Goal: Information Seeking & Learning: Learn about a topic

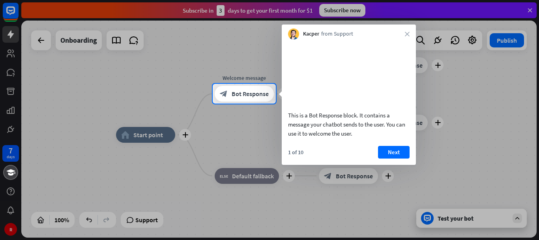
click at [528, 9] on div at bounding box center [269, 42] width 539 height 84
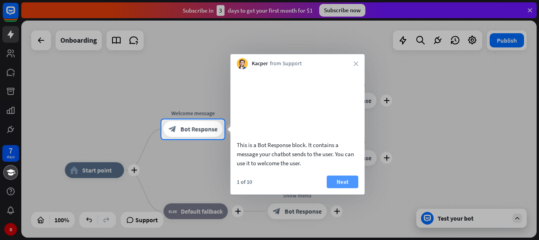
click at [328, 188] on button "Next" at bounding box center [343, 181] width 32 height 13
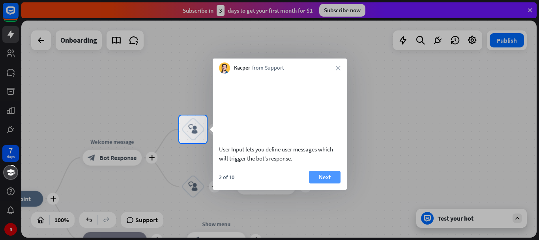
click at [335, 183] on button "Next" at bounding box center [325, 176] width 32 height 13
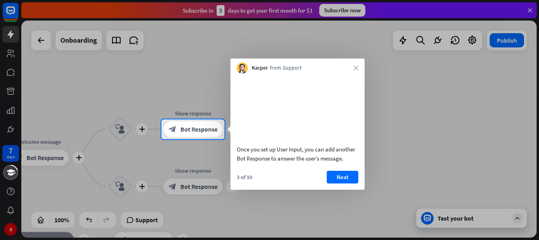
click at [335, 183] on button "Next" at bounding box center [343, 176] width 32 height 13
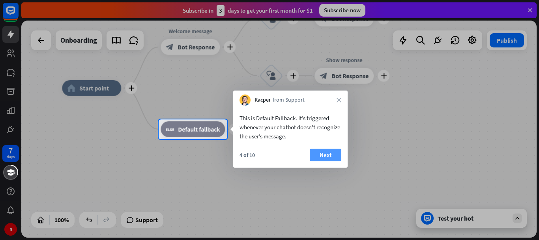
click at [327, 150] on button "Next" at bounding box center [326, 154] width 32 height 13
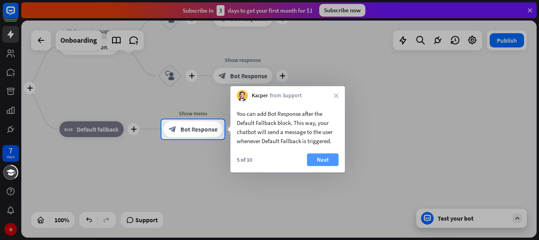
click at [326, 153] on button "Next" at bounding box center [323, 159] width 32 height 13
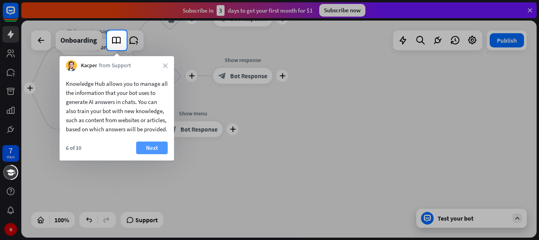
click at [141, 153] on button "Next" at bounding box center [152, 147] width 32 height 13
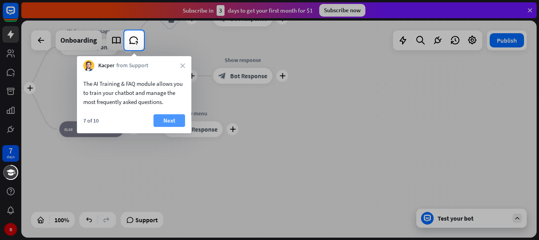
click at [175, 119] on button "Next" at bounding box center [169, 120] width 32 height 13
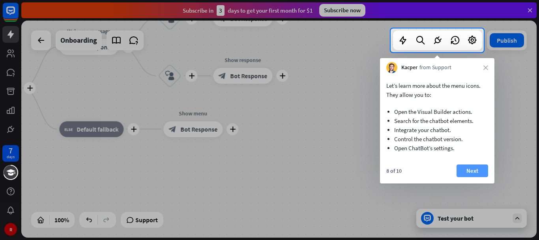
click at [469, 165] on button "Next" at bounding box center [473, 170] width 32 height 13
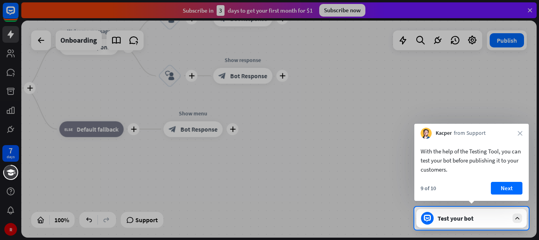
click at [469, 165] on div "With the help of the Testing Tool, you can test your bot before publishing it t…" at bounding box center [472, 159] width 102 height 27
click at [496, 184] on button "Next" at bounding box center [507, 188] width 32 height 13
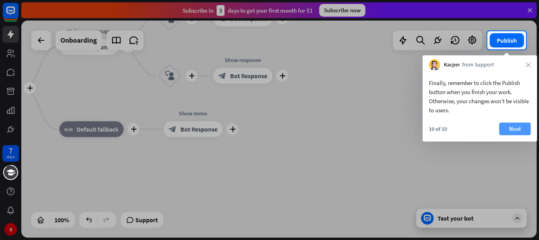
click at [513, 127] on button "Next" at bounding box center [515, 128] width 32 height 13
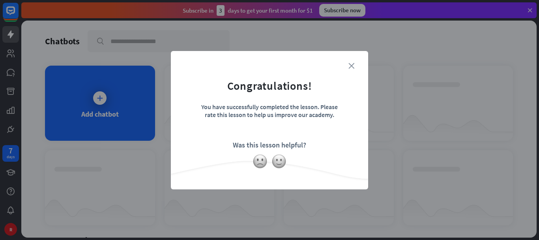
click at [352, 66] on icon "close" at bounding box center [351, 66] width 6 height 6
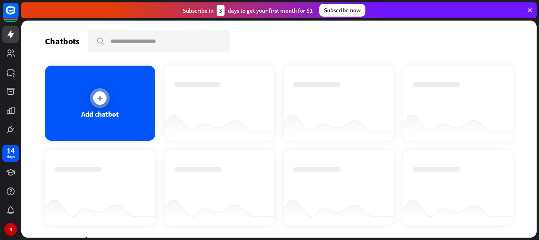
click at [110, 105] on div "Add chatbot" at bounding box center [100, 103] width 110 height 75
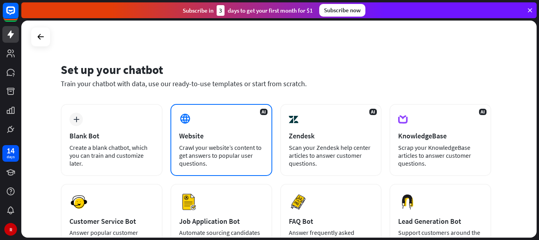
click at [224, 131] on div "AI Website Crawl your website’s content to get answers to popular user question…" at bounding box center [221, 140] width 102 height 72
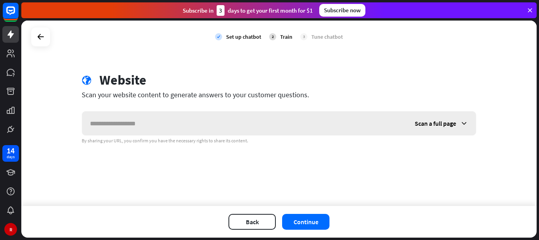
click at [455, 130] on div "Scan a full page" at bounding box center [441, 123] width 69 height 24
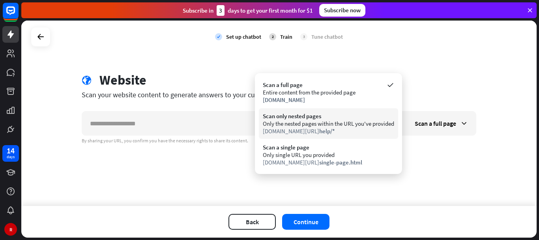
click at [341, 133] on div "[DOMAIN_NAME][URL] help/*" at bounding box center [328, 130] width 131 height 7
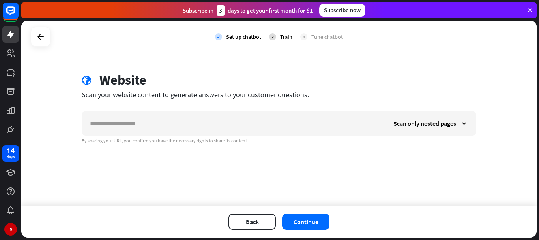
click at [305, 211] on div "Back Continue" at bounding box center [278, 222] width 515 height 32
click at [305, 215] on button "Continue" at bounding box center [305, 221] width 47 height 16
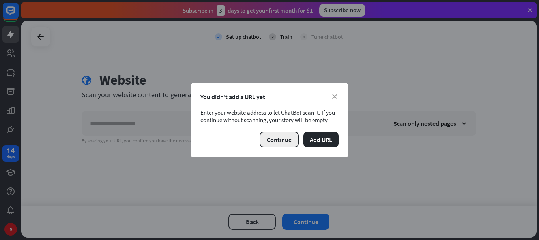
click at [283, 140] on button "Continue" at bounding box center [279, 139] width 39 height 16
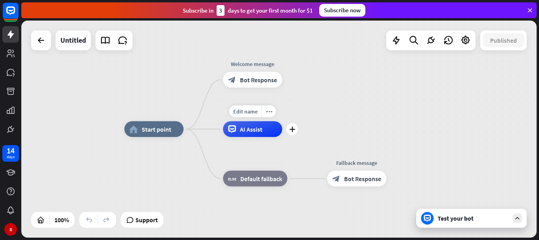
click at [257, 136] on div "AI Assist" at bounding box center [252, 129] width 59 height 16
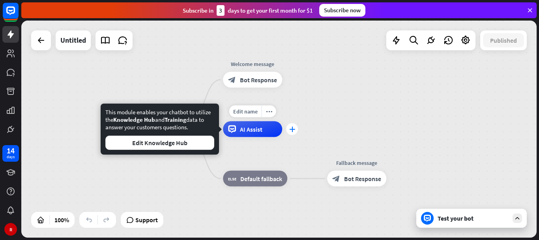
click at [294, 130] on icon "plus" at bounding box center [292, 129] width 6 height 6
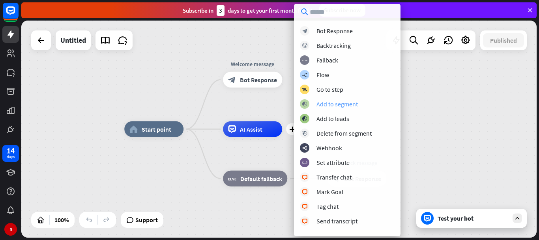
click at [337, 106] on div "Add to segment" at bounding box center [336, 104] width 41 height 8
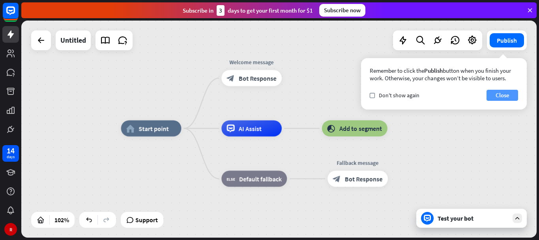
click at [504, 94] on button "Close" at bounding box center [503, 95] width 32 height 11
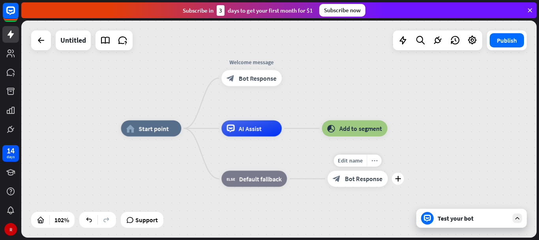
click at [373, 158] on icon "more_horiz" at bounding box center [374, 160] width 6 height 6
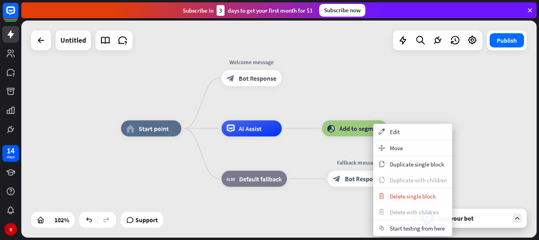
click at [354, 179] on span "Bot Response" at bounding box center [364, 178] width 38 height 8
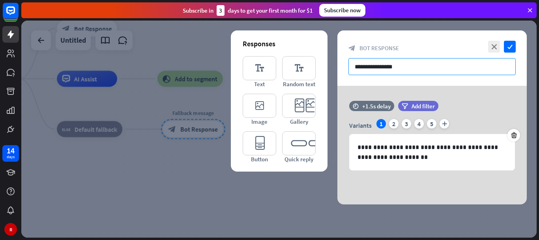
click at [400, 63] on input "**********" at bounding box center [431, 66] width 167 height 17
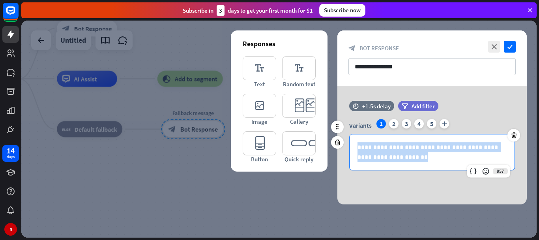
drag, startPoint x: 418, startPoint y: 161, endPoint x: 358, endPoint y: 144, distance: 62.4
click at [358, 144] on p "**********" at bounding box center [432, 152] width 149 height 20
click at [412, 150] on p "**********" at bounding box center [432, 152] width 149 height 20
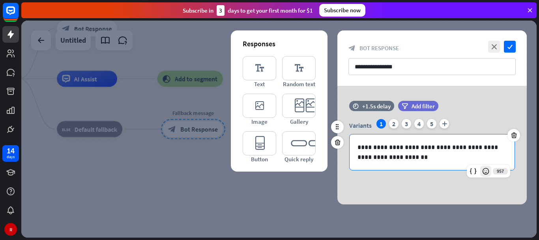
click at [485, 172] on icon at bounding box center [486, 171] width 8 height 8
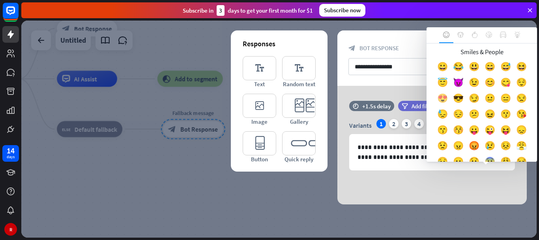
click at [450, 98] on div "😍" at bounding box center [442, 100] width 16 height 16
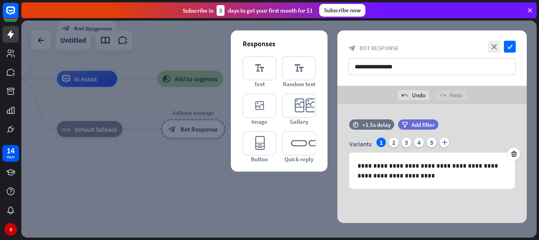
click at [475, 98] on body "14 days R close Product Help First steps Get started with ChatBot Help Center F…" at bounding box center [269, 120] width 539 height 240
click at [475, 98] on div "undo Undo redo Redo" at bounding box center [431, 95] width 189 height 19
click at [508, 46] on icon "check" at bounding box center [510, 47] width 12 height 12
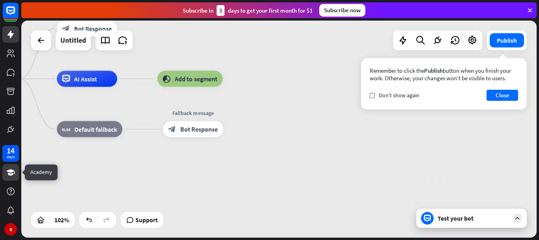
click at [7, 172] on icon at bounding box center [10, 171] width 9 height 9
